Goal: Information Seeking & Learning: Learn about a topic

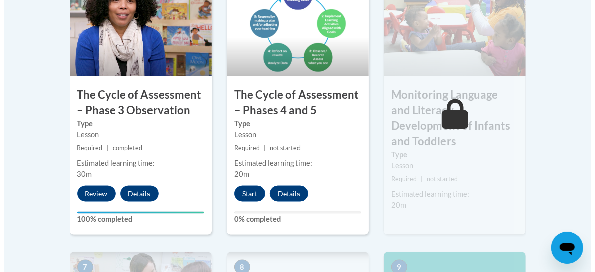
scroll to position [702, 0]
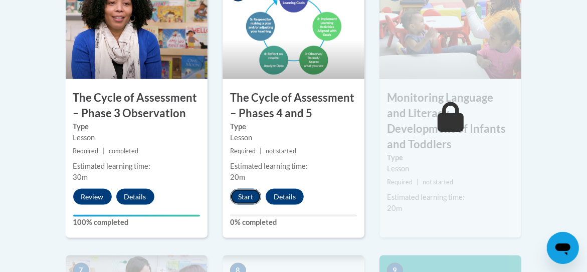
click at [249, 196] on button "Start" at bounding box center [245, 197] width 31 height 16
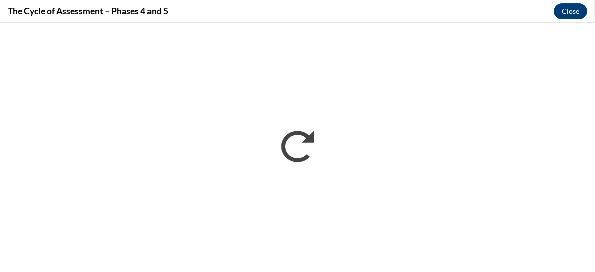
scroll to position [0, 0]
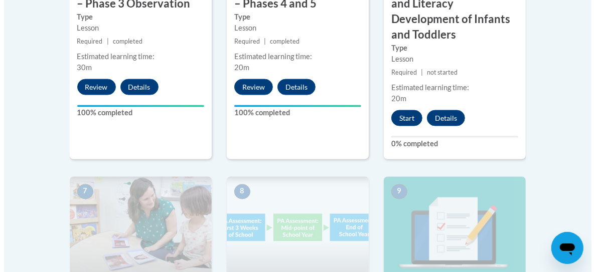
scroll to position [802, 0]
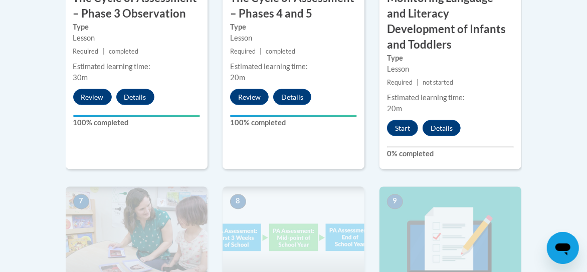
click at [395, 120] on div "6 Monitoring Language and Literacy Development of Infants and Toddlers Type Les…" at bounding box center [451, 24] width 142 height 290
click at [401, 120] on button "Start" at bounding box center [402, 128] width 31 height 16
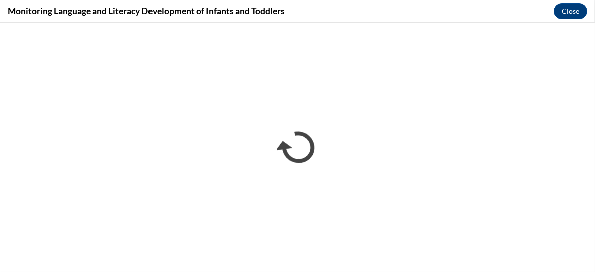
scroll to position [0, 0]
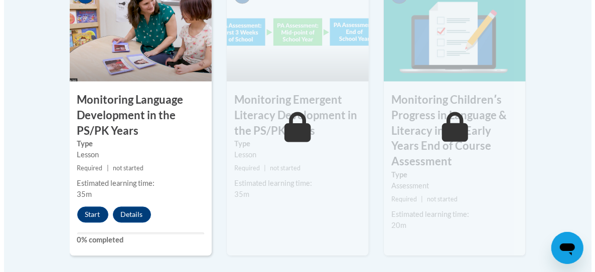
scroll to position [1053, 0]
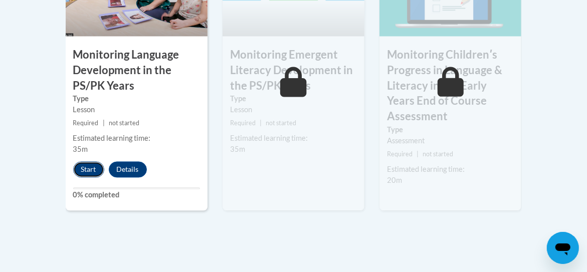
click at [94, 161] on button "Start" at bounding box center [88, 169] width 31 height 16
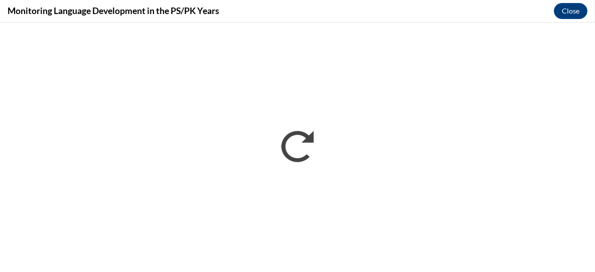
scroll to position [0, 0]
